Goal: Information Seeking & Learning: Learn about a topic

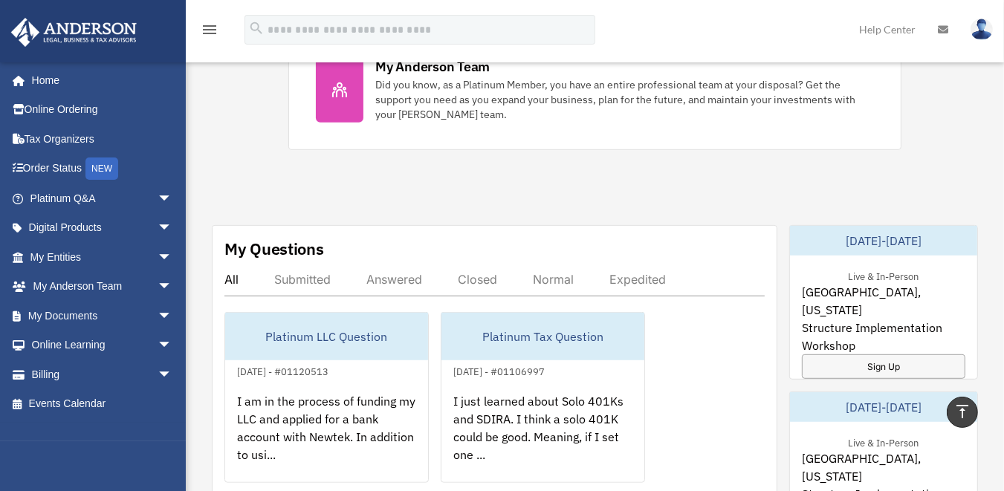
scroll to position [773, 0]
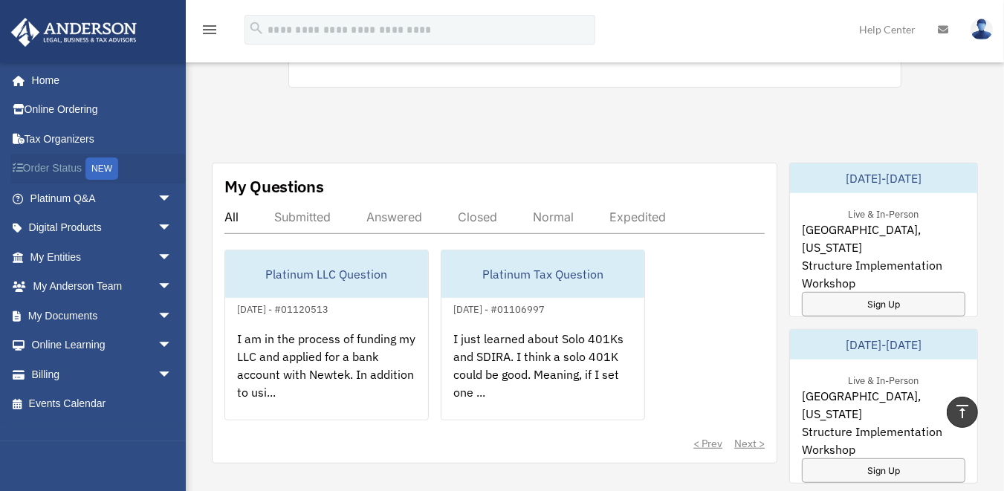
click at [65, 166] on link "Order Status NEW" at bounding box center [102, 169] width 184 height 30
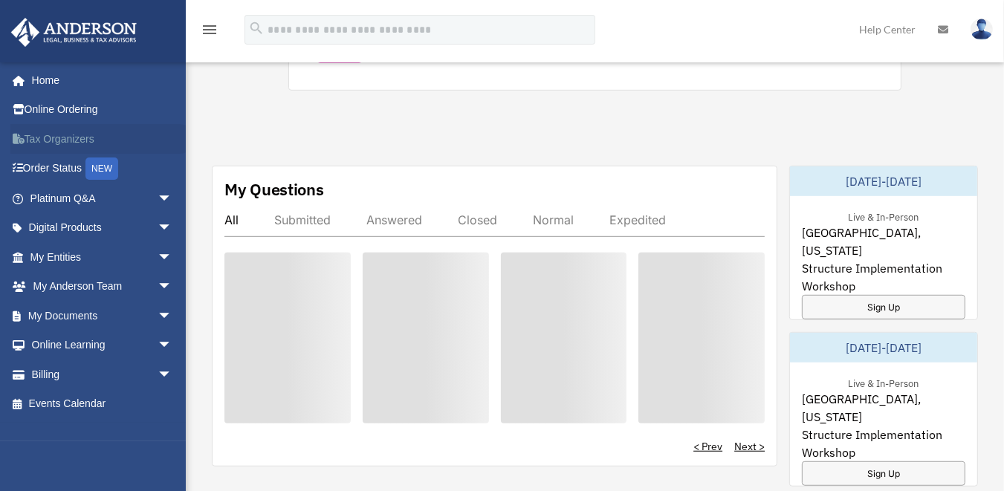
scroll to position [773, 0]
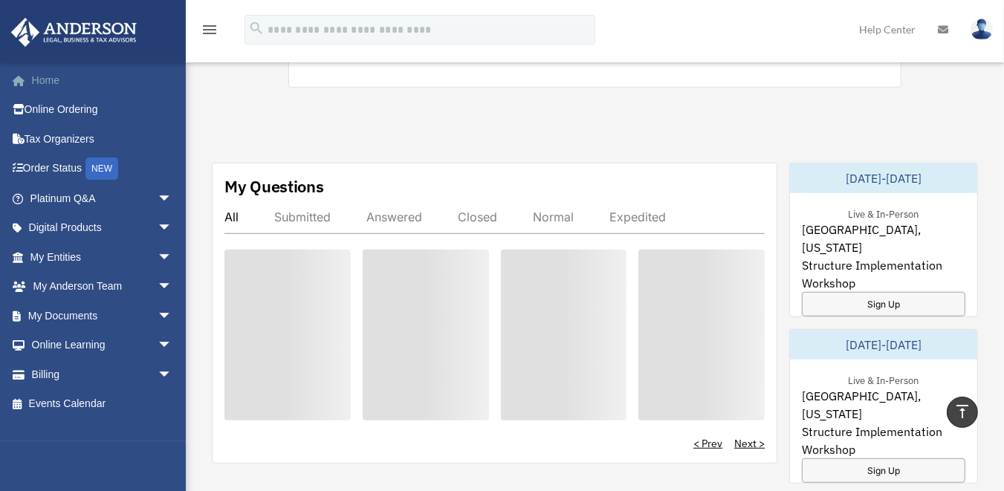
click at [47, 80] on link "Home" at bounding box center [102, 80] width 184 height 30
click at [66, 259] on link "My Entities arrow_drop_down" at bounding box center [102, 257] width 184 height 30
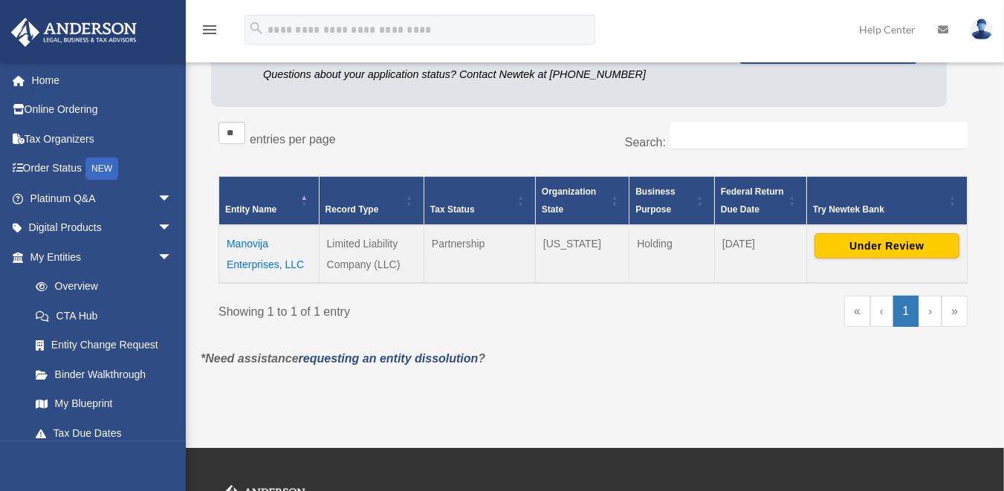
scroll to position [238, 0]
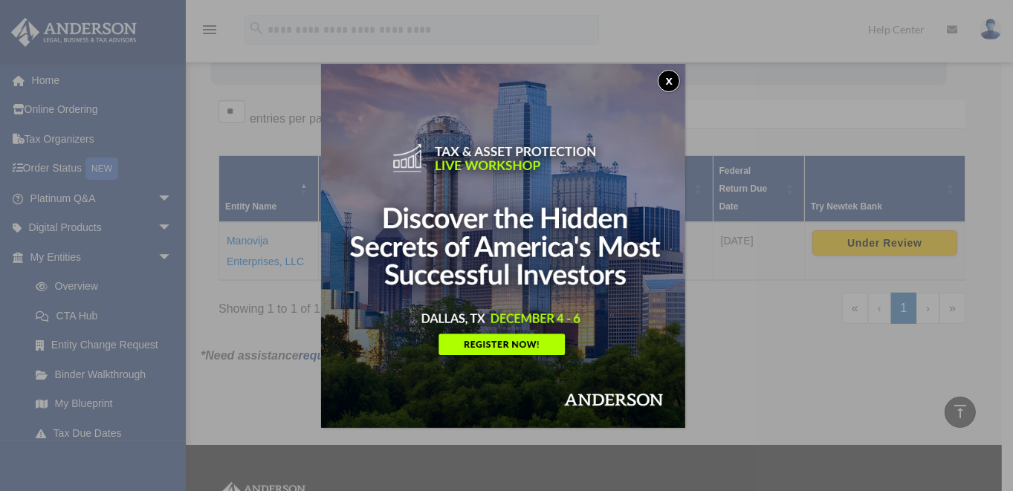
click at [673, 79] on button "x" at bounding box center [669, 81] width 22 height 22
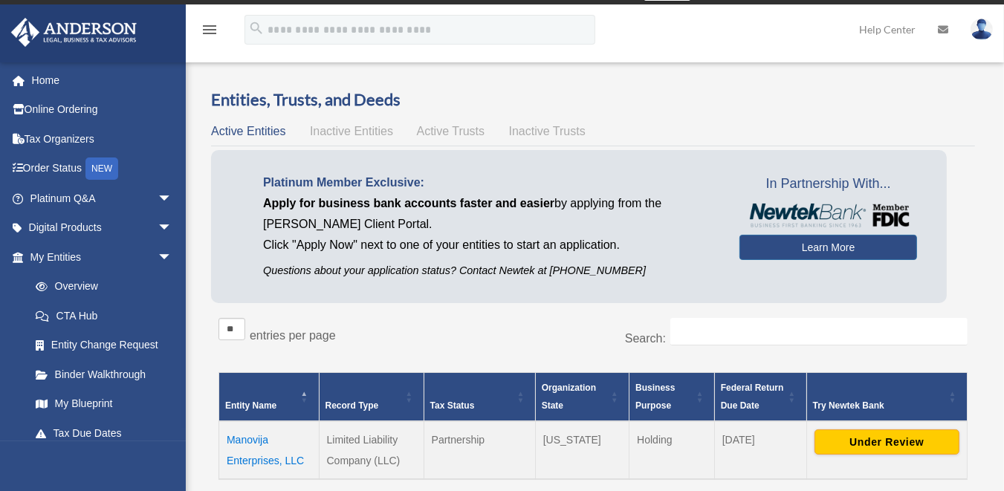
scroll to position [0, 0]
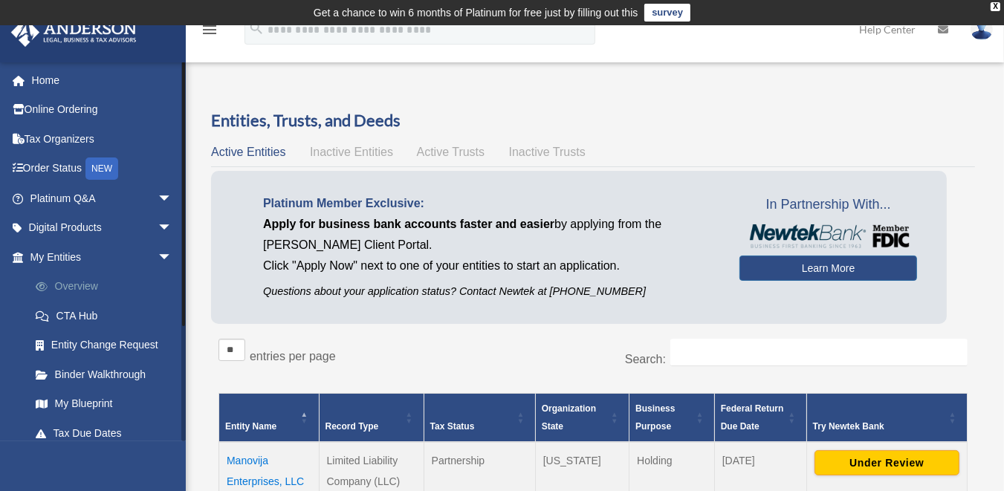
click at [85, 285] on link "Overview" at bounding box center [108, 287] width 174 height 30
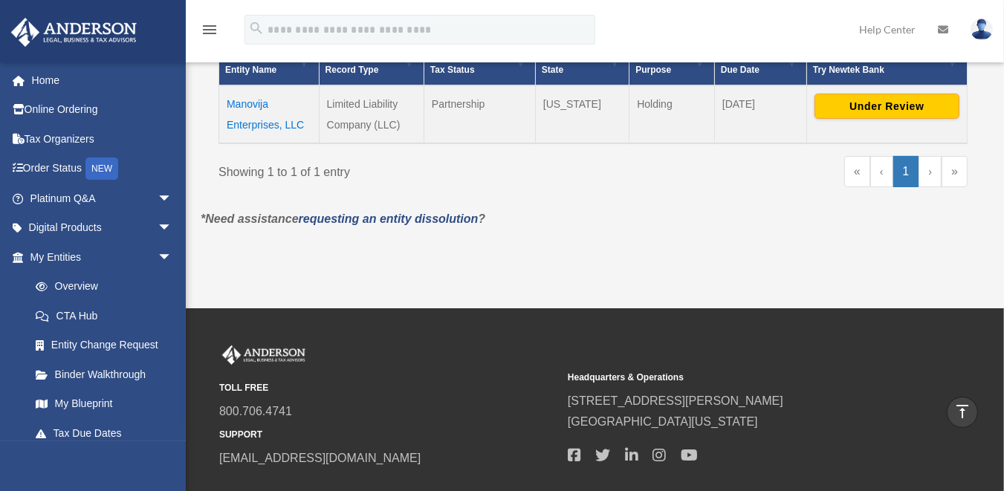
scroll to position [119, 0]
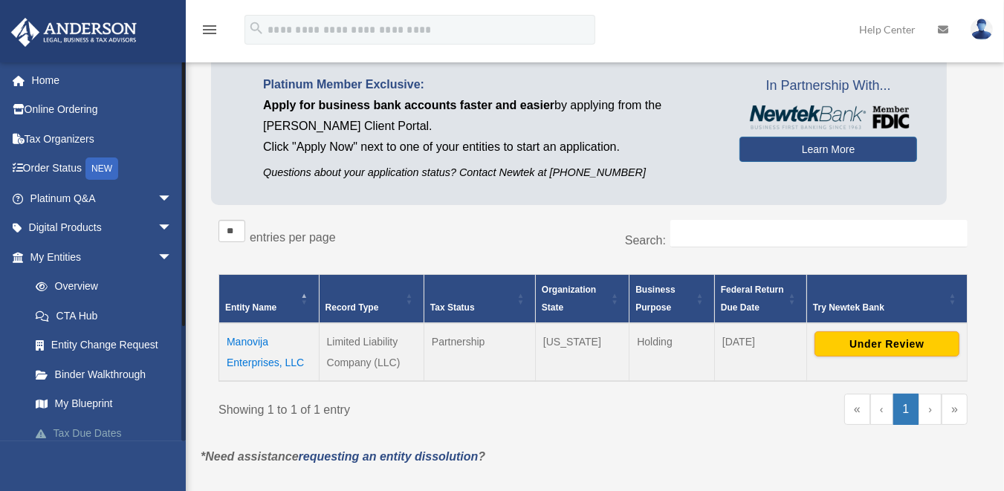
click at [100, 435] on link "Tax Due Dates" at bounding box center [108, 433] width 174 height 30
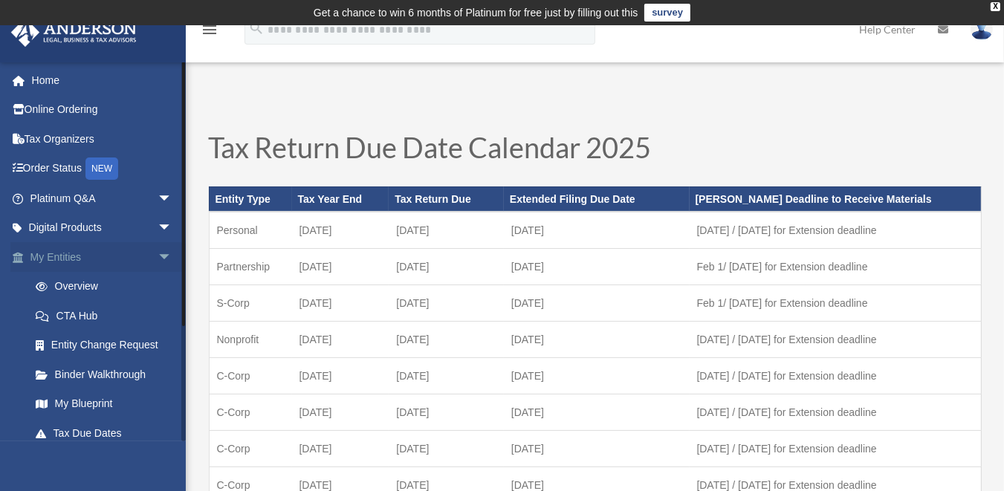
click at [52, 253] on link "My Entities arrow_drop_down" at bounding box center [102, 257] width 184 height 30
click at [81, 315] on link "CTA Hub" at bounding box center [108, 316] width 174 height 30
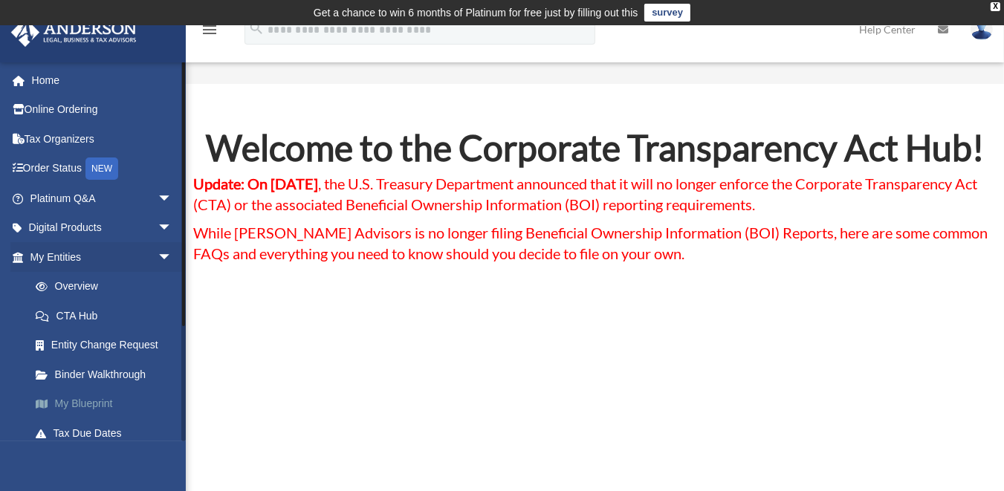
click at [90, 401] on link "My Blueprint" at bounding box center [108, 404] width 174 height 30
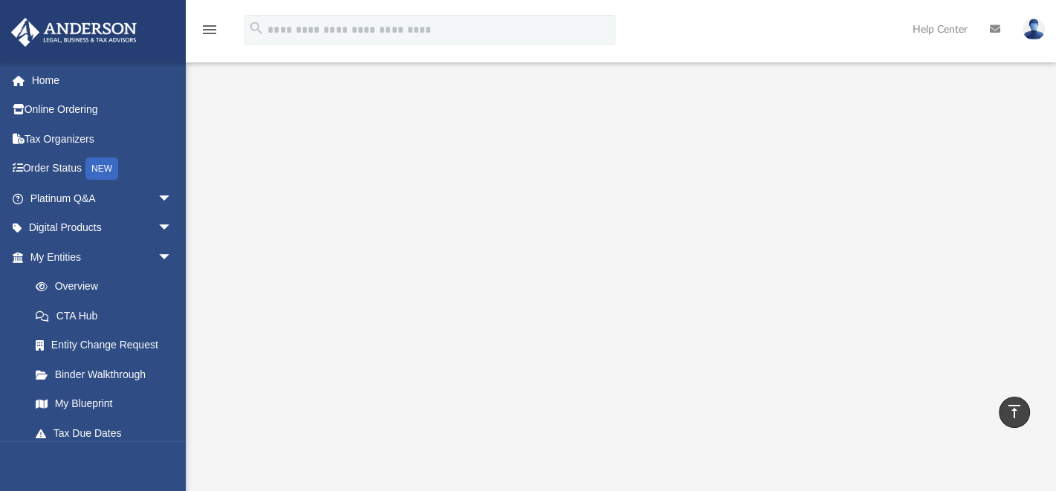
scroll to position [180, 0]
click at [88, 375] on link "Binder Walkthrough" at bounding box center [108, 375] width 174 height 30
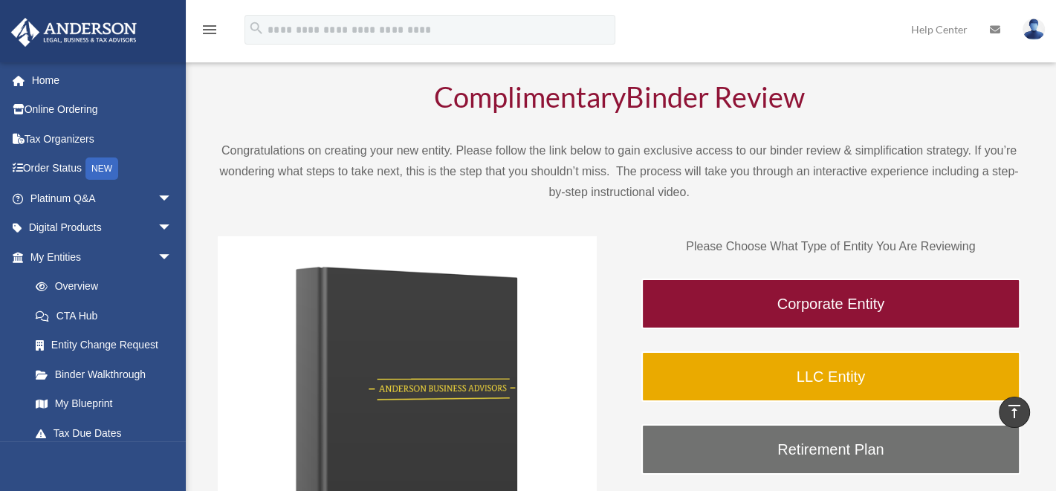
scroll to position [78, 0]
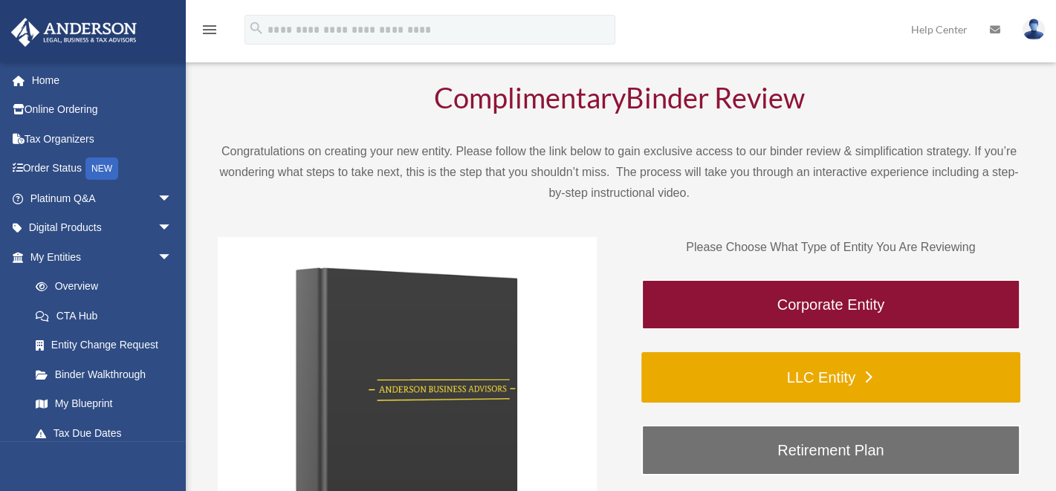
click at [808, 378] on link "LLC Entity" at bounding box center [830, 377] width 379 height 51
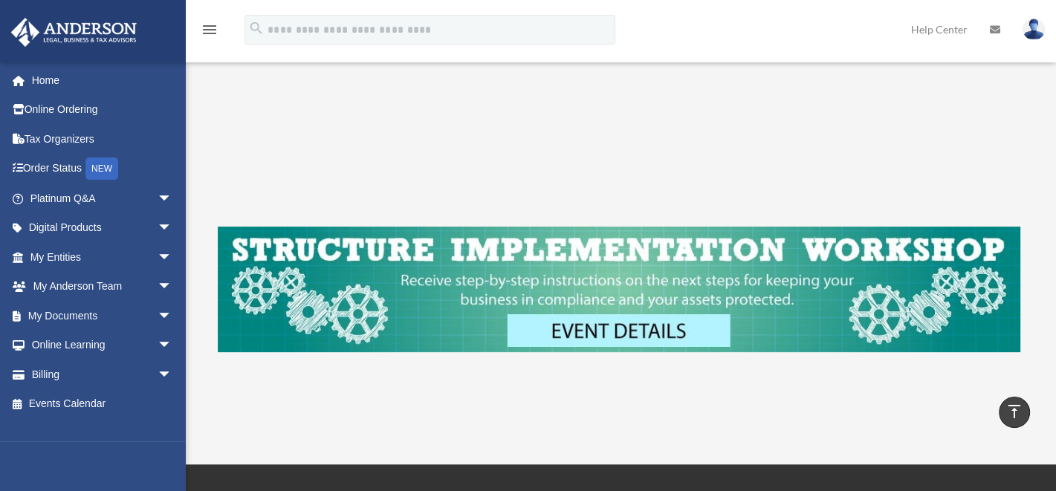
scroll to position [535, 0]
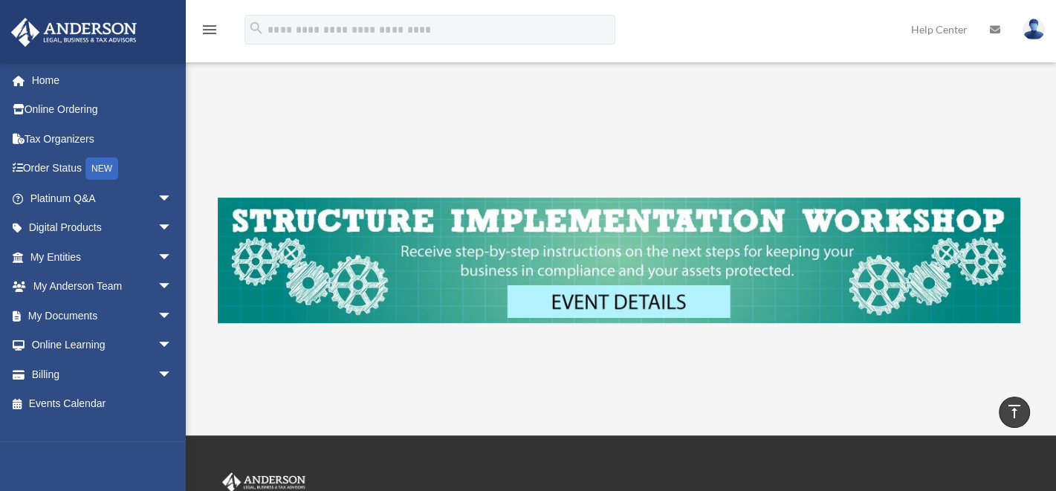
click at [645, 289] on img at bounding box center [619, 261] width 803 height 126
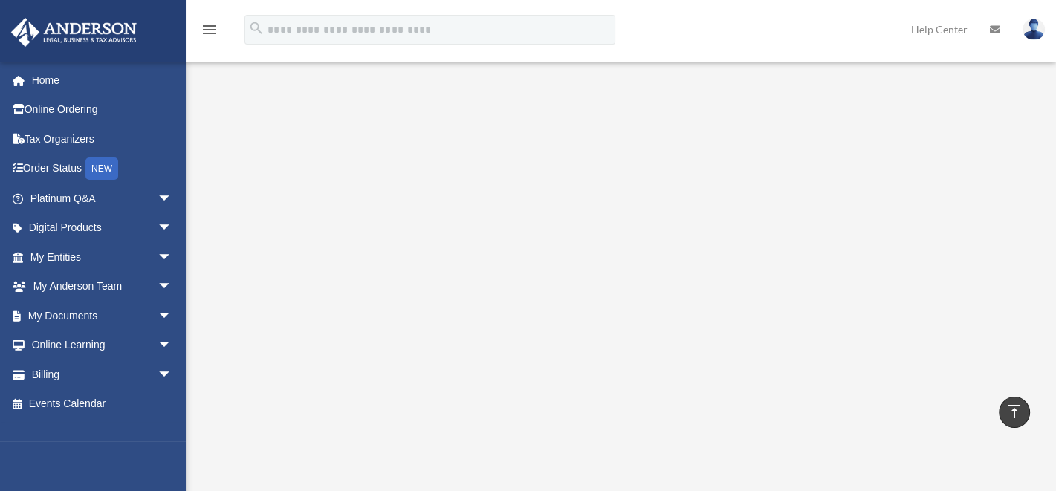
scroll to position [238, 0]
click at [996, 29] on icon at bounding box center [995, 30] width 10 height 10
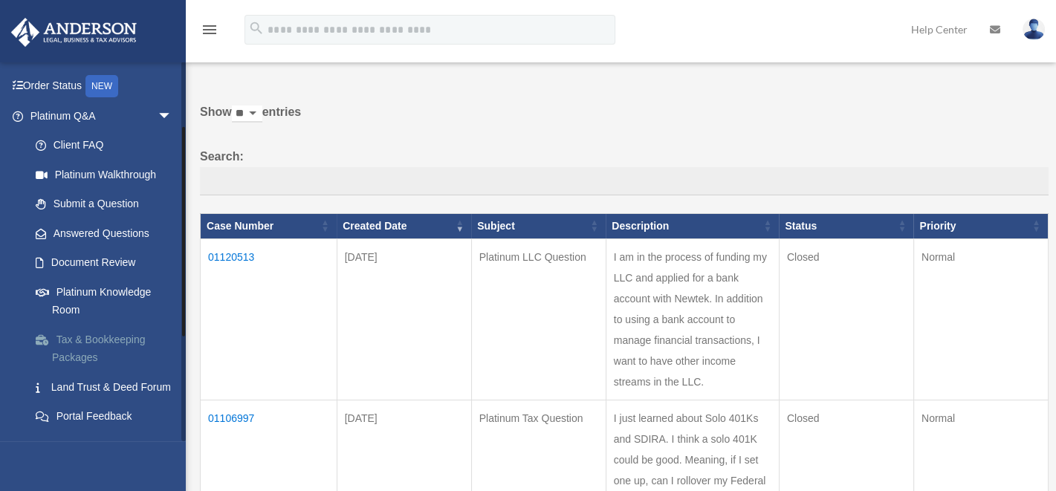
scroll to position [119, 0]
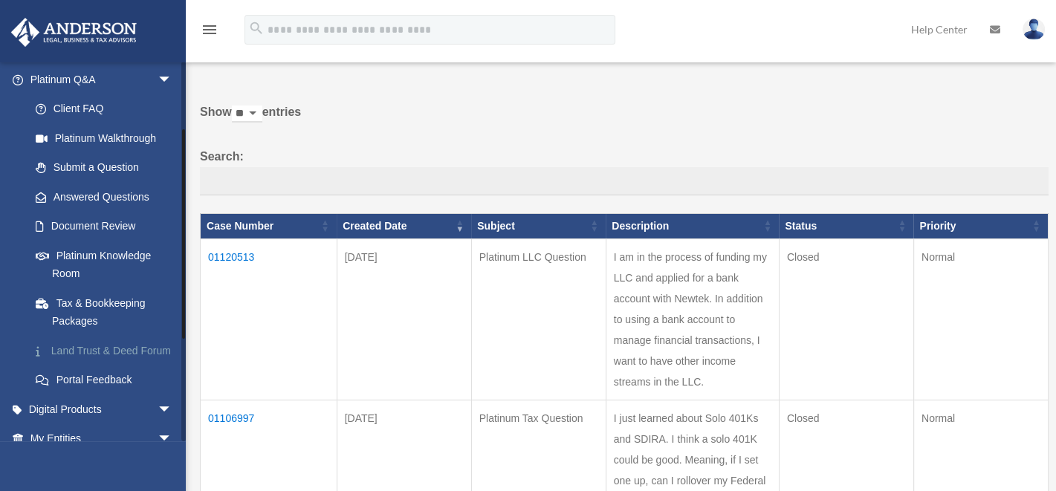
click at [72, 349] on link "Land Trust & Deed Forum" at bounding box center [108, 351] width 174 height 30
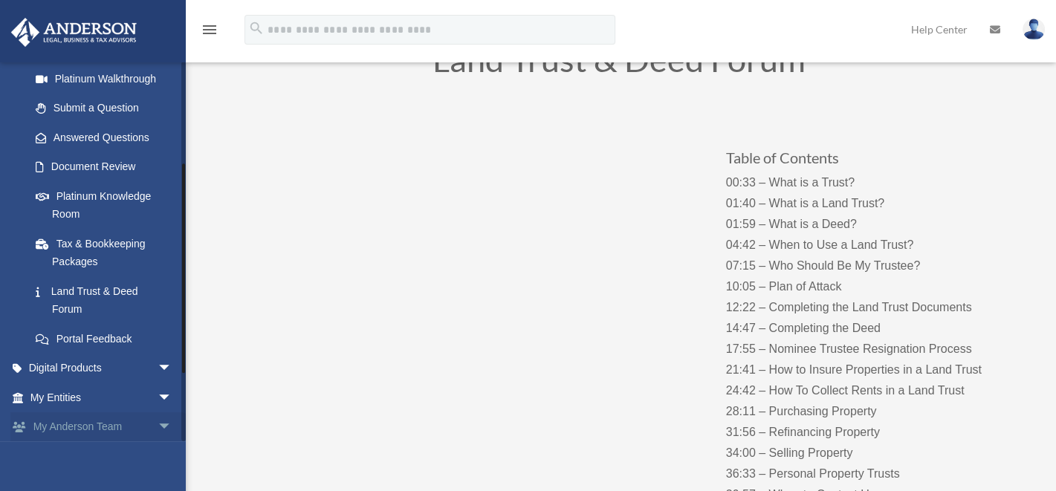
scroll to position [238, 0]
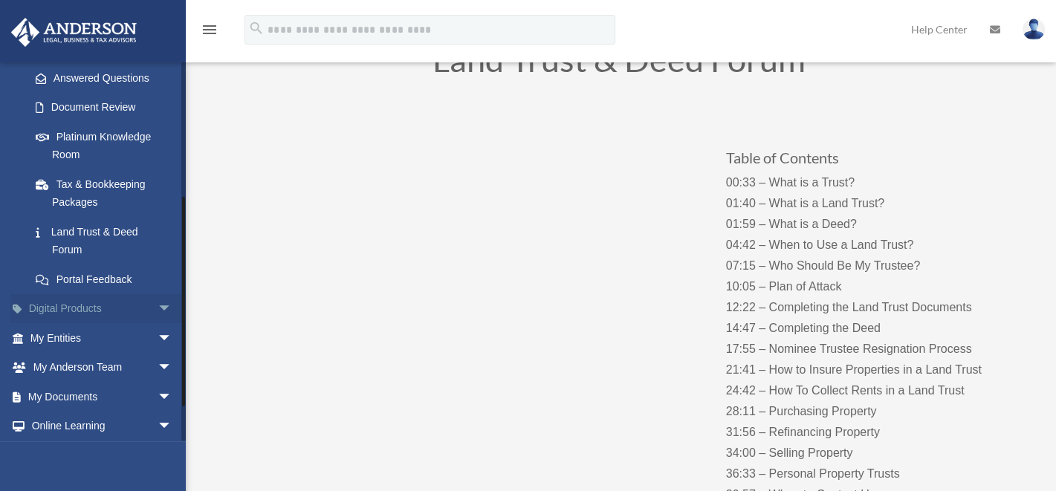
click at [158, 305] on span "arrow_drop_down" at bounding box center [173, 309] width 30 height 30
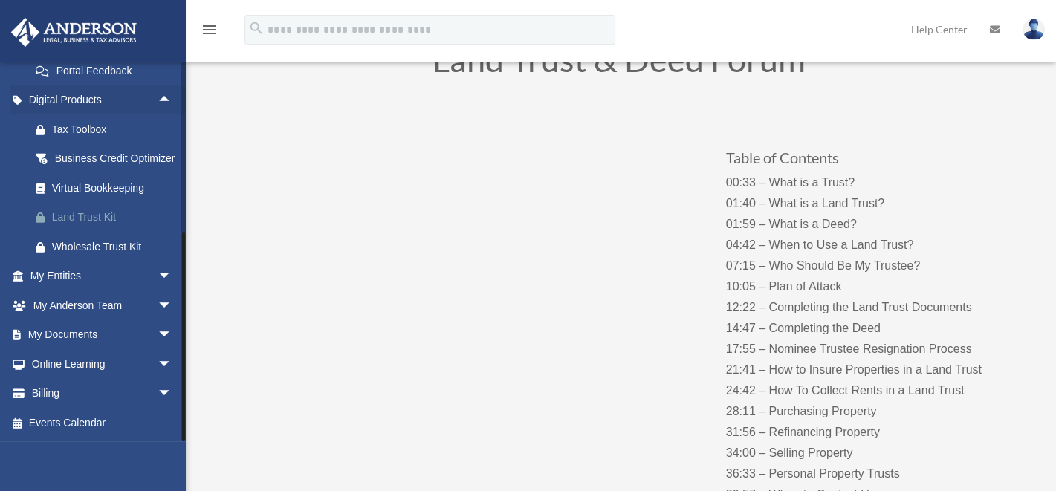
scroll to position [464, 0]
click at [158, 360] on span "arrow_drop_down" at bounding box center [173, 364] width 30 height 30
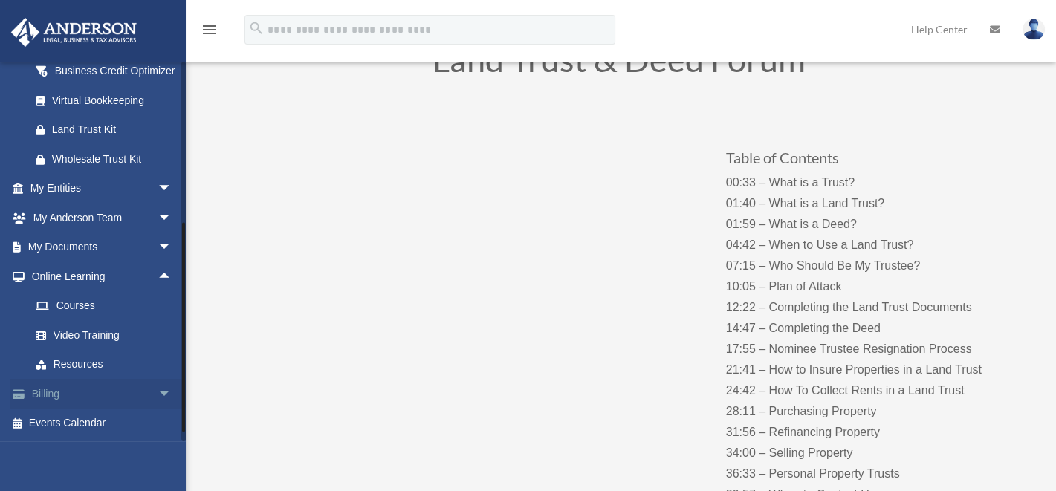
scroll to position [552, 0]
click at [88, 362] on link "Resources" at bounding box center [108, 365] width 174 height 30
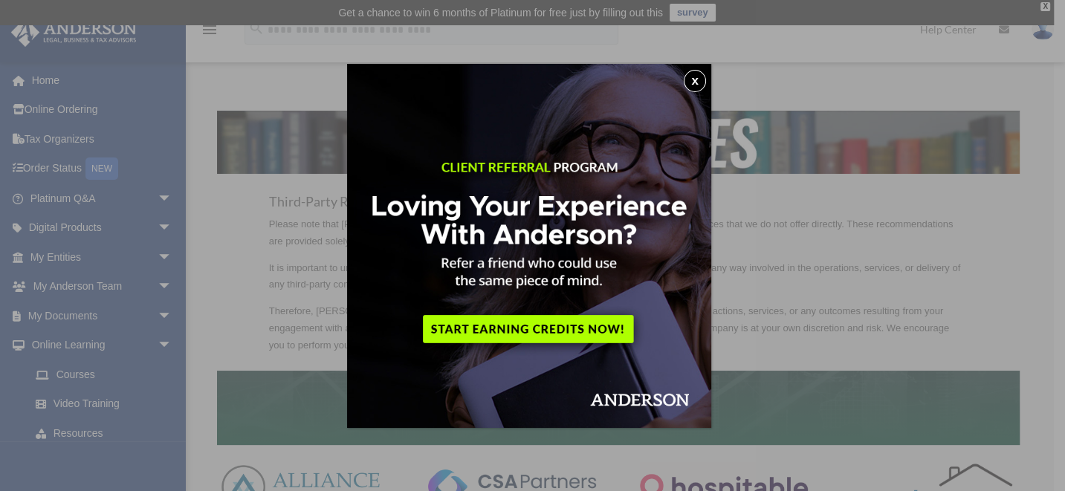
click at [690, 78] on button "x" at bounding box center [695, 81] width 22 height 22
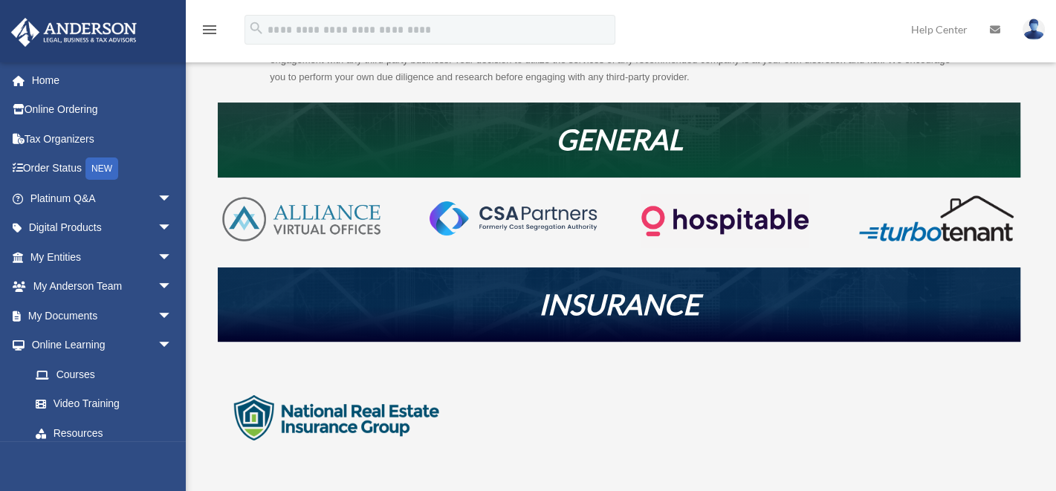
scroll to position [297, 0]
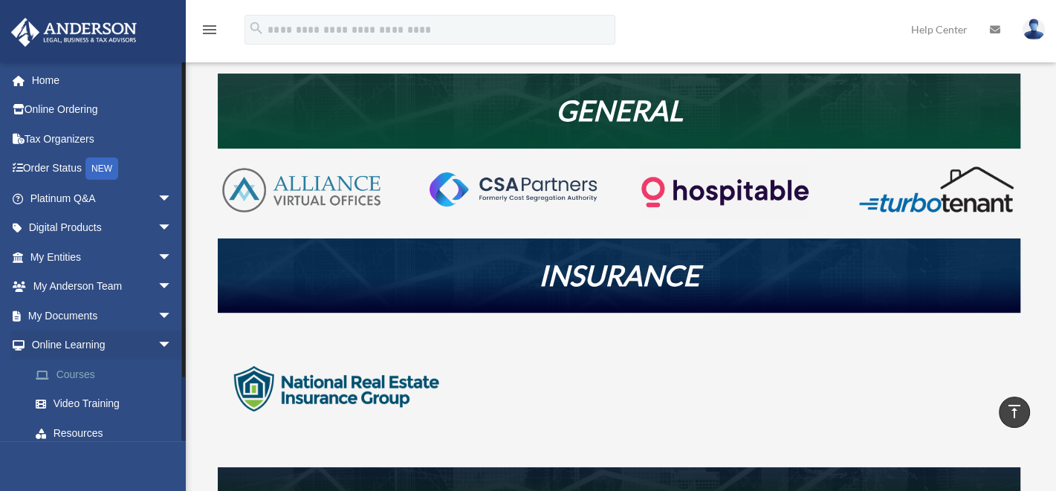
click at [77, 370] on link "Courses" at bounding box center [108, 375] width 174 height 30
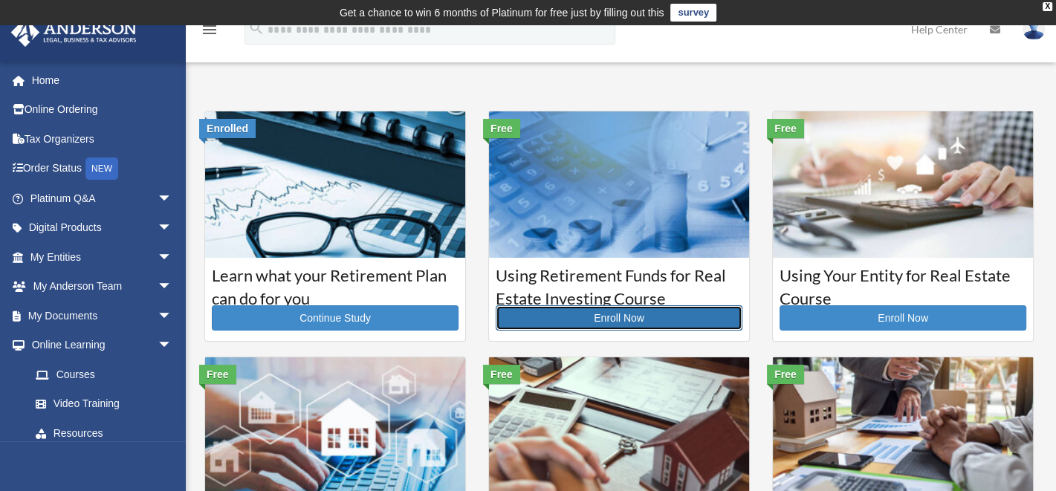
click at [617, 312] on link "Enroll Now" at bounding box center [619, 317] width 247 height 25
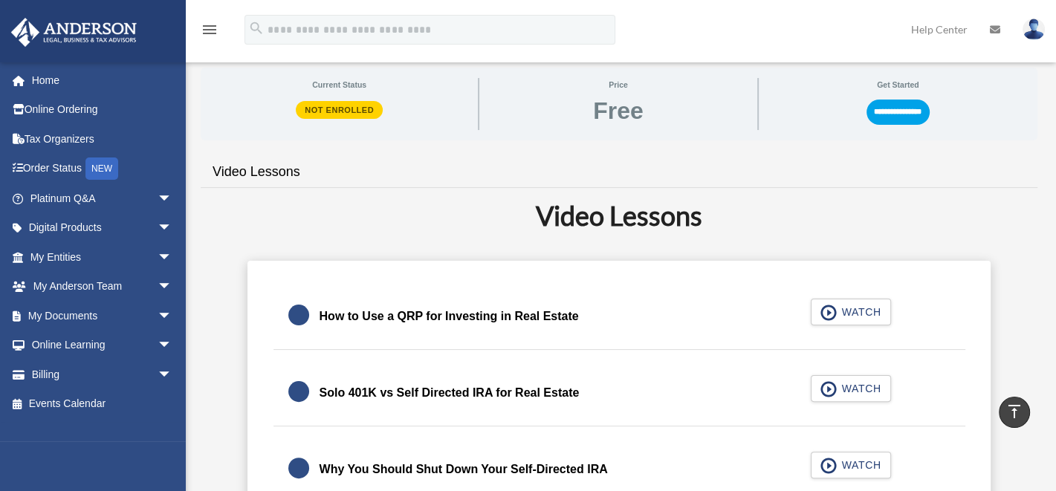
scroll to position [238, 0]
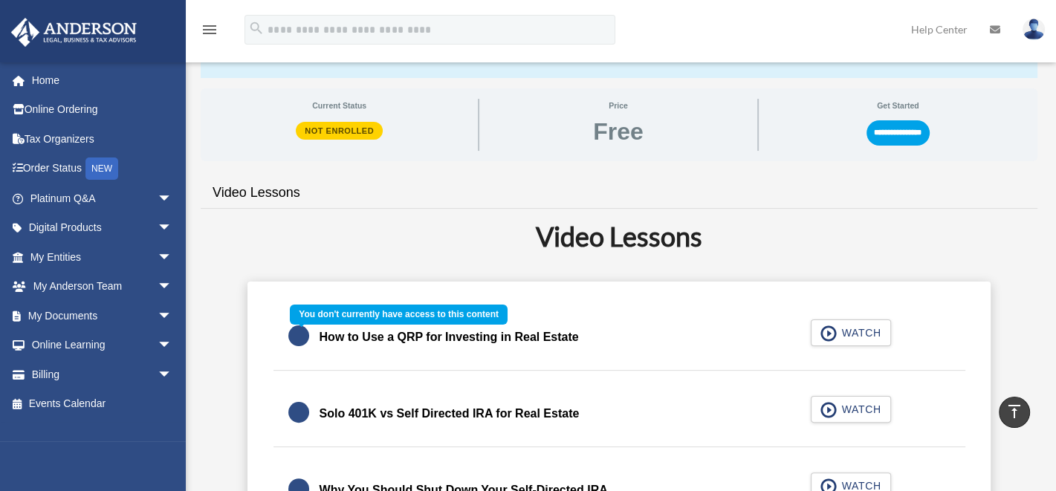
click at [858, 331] on div "How to Use a QRP for Investing in Real Estate WATCH" at bounding box center [619, 338] width 728 height 66
click at [824, 330] on div "How to Use a QRP for Investing in Real Estate WATCH" at bounding box center [619, 338] width 728 height 66
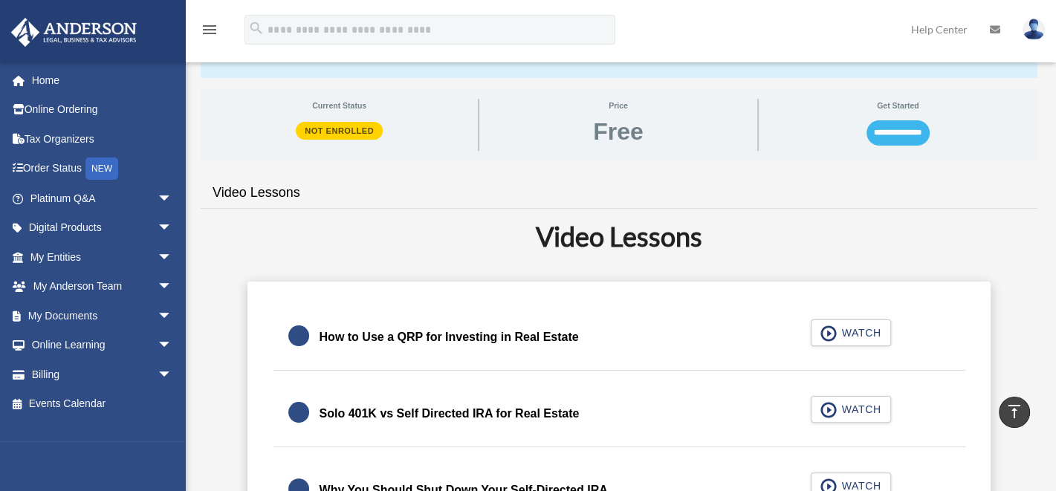
click at [889, 134] on input "**********" at bounding box center [898, 132] width 63 height 25
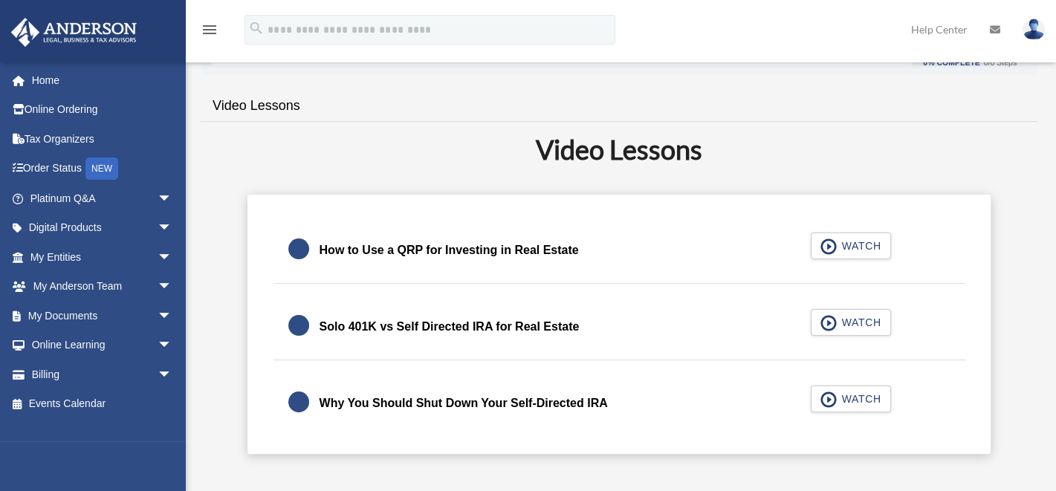
scroll to position [263, 0]
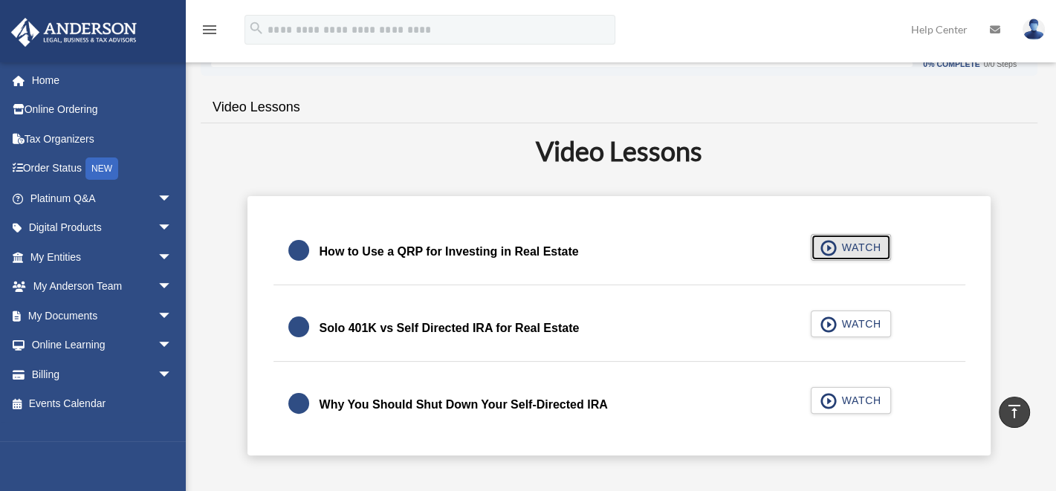
click at [831, 245] on span "button" at bounding box center [829, 248] width 17 height 16
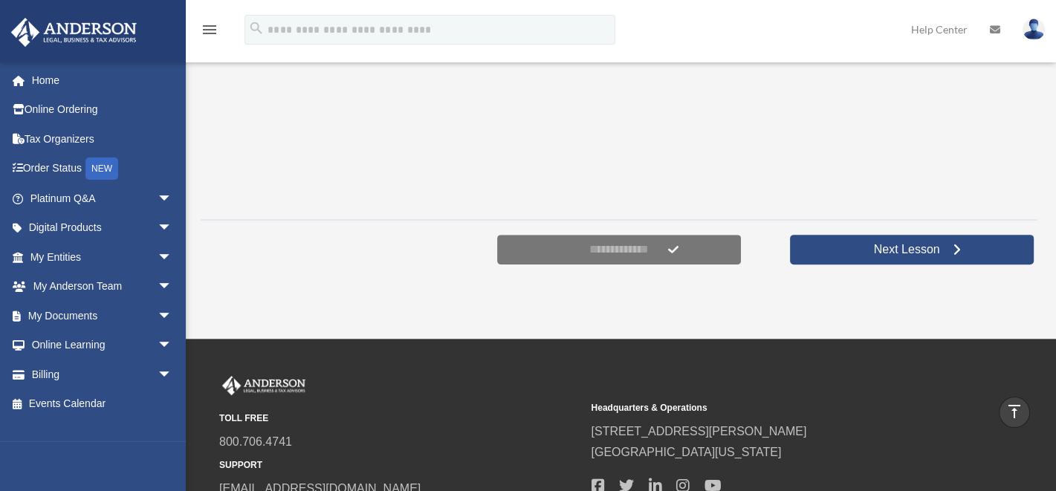
scroll to position [535, 0]
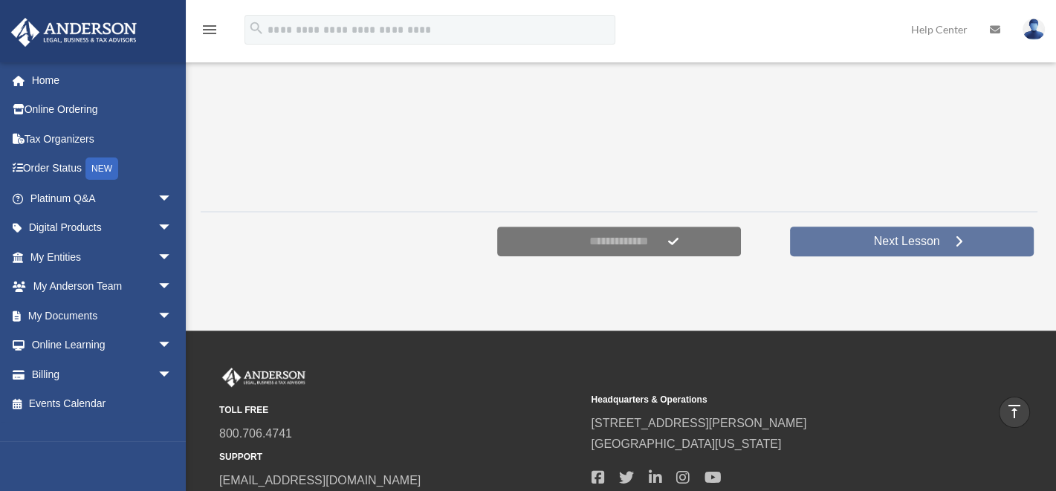
click at [884, 232] on link "Next Lesson" at bounding box center [912, 242] width 244 height 30
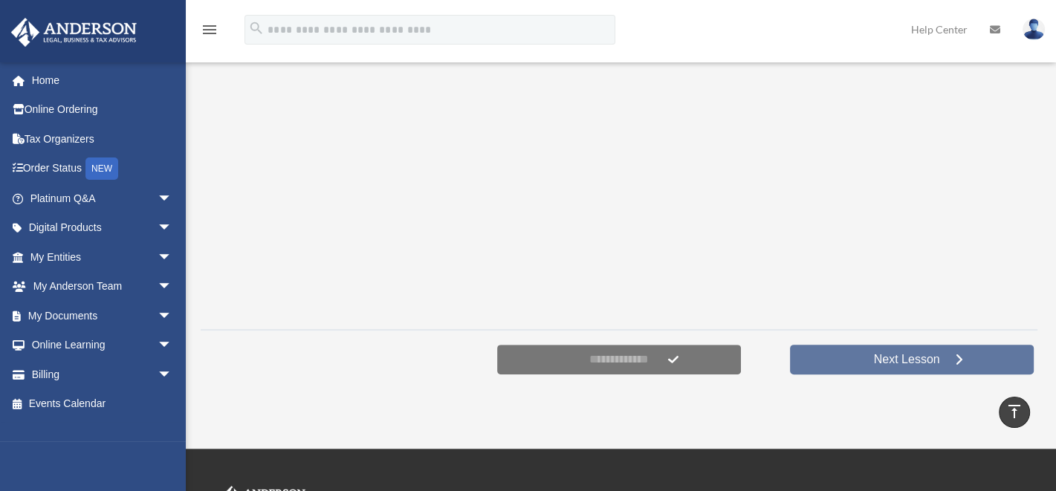
scroll to position [416, 0]
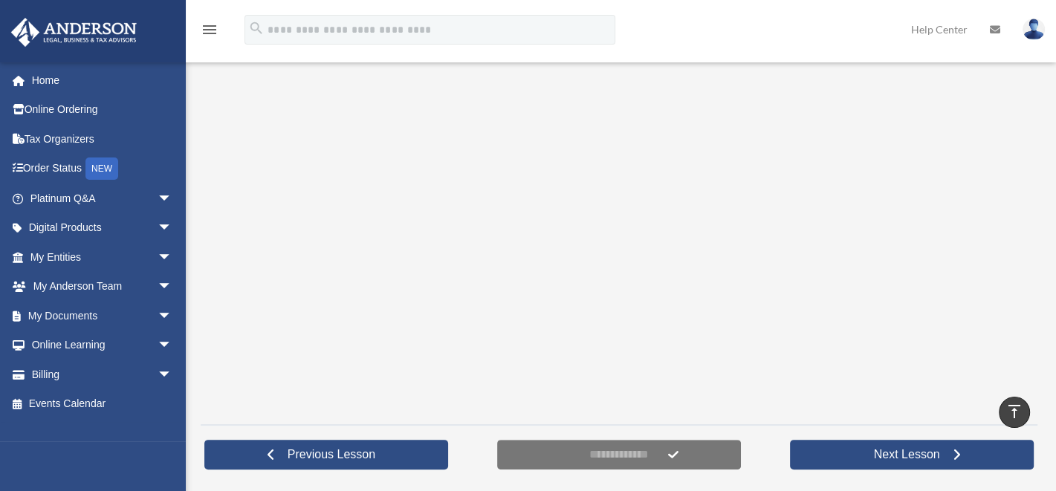
scroll to position [423, 0]
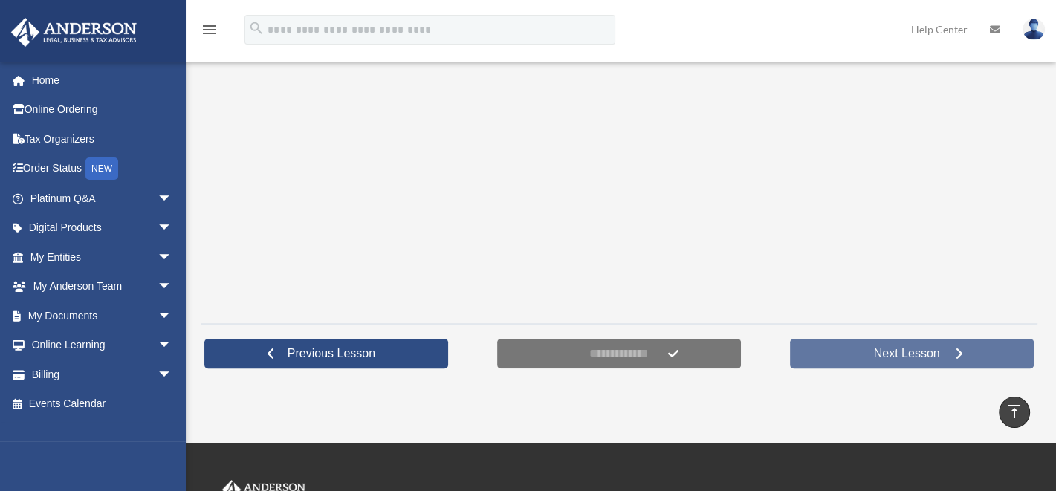
click at [889, 351] on span "Next Lesson" at bounding box center [907, 353] width 90 height 15
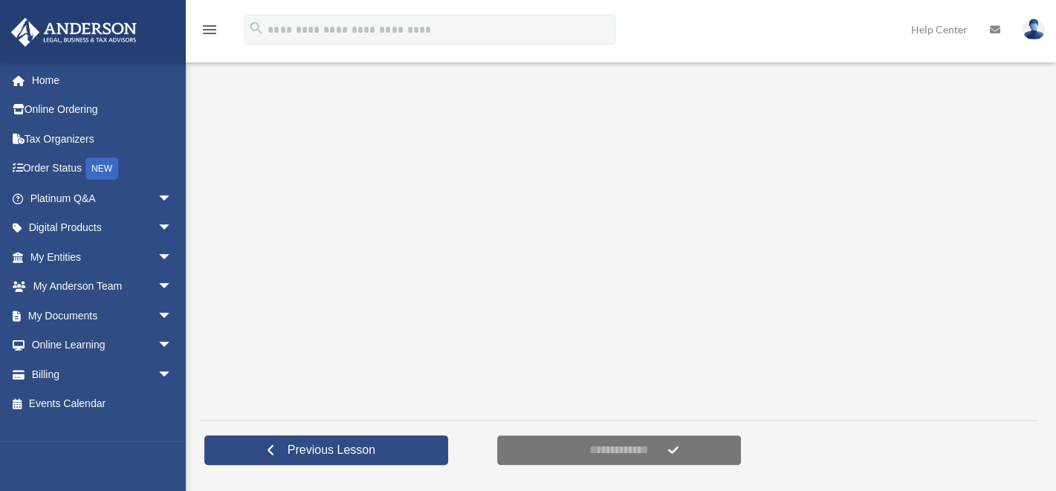
scroll to position [297, 0]
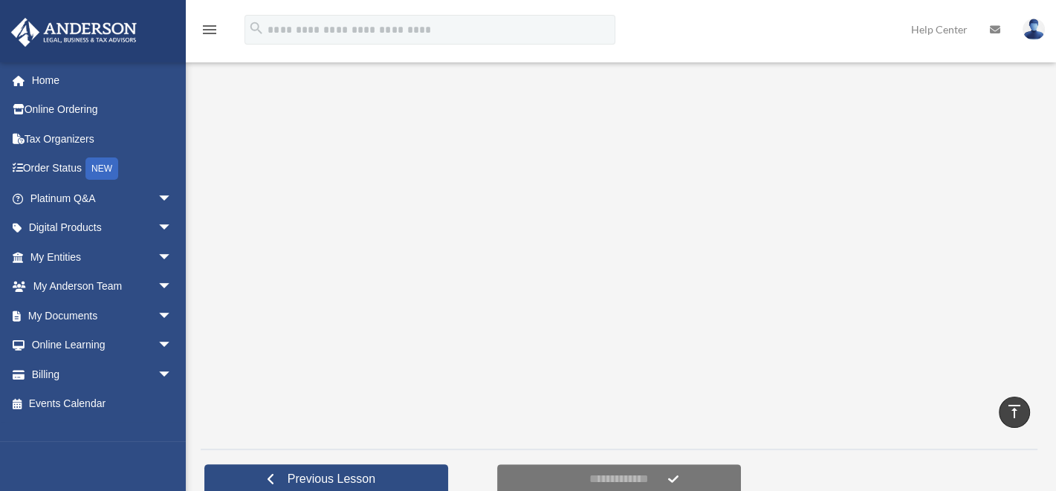
drag, startPoint x: 206, startPoint y: 443, endPoint x: 234, endPoint y: 439, distance: 28.6
click at [206, 443] on div "**********" at bounding box center [619, 152] width 837 height 713
